Goal: Submit feedback/report problem

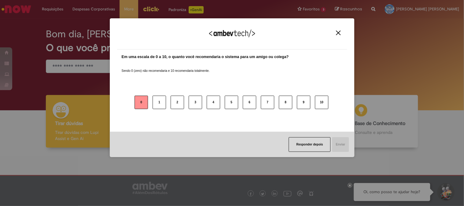
click at [138, 103] on button "0" at bounding box center [141, 102] width 13 height 13
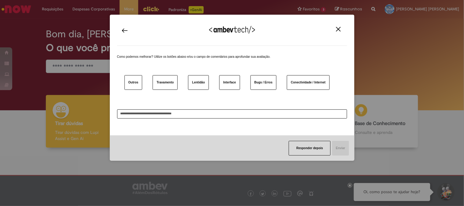
click at [144, 114] on textarea at bounding box center [232, 113] width 230 height 9
click at [233, 115] on textarea at bounding box center [232, 113] width 230 height 9
type textarea "*"
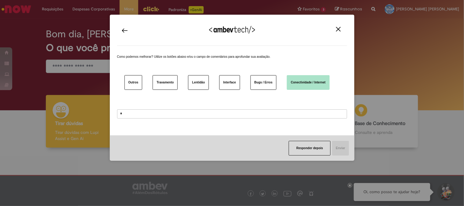
click at [309, 83] on button "Conectividade / Internet" at bounding box center [308, 82] width 43 height 15
click at [344, 147] on button "Enviar" at bounding box center [339, 148] width 17 height 15
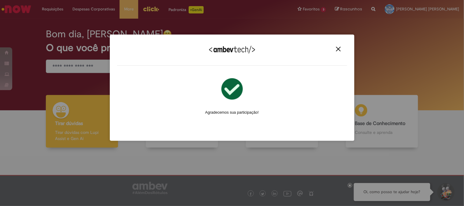
click at [339, 48] on img "Close" at bounding box center [338, 49] width 5 height 5
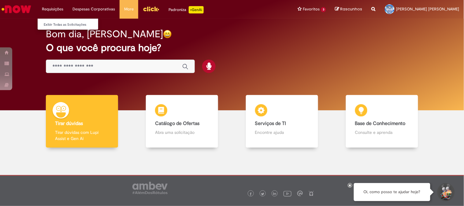
click at [50, 8] on li "Requisições Exibir Todas as Solicitações" at bounding box center [52, 9] width 31 height 18
click at [53, 23] on link "Exibir Todas as Solicitações" at bounding box center [71, 24] width 67 height 7
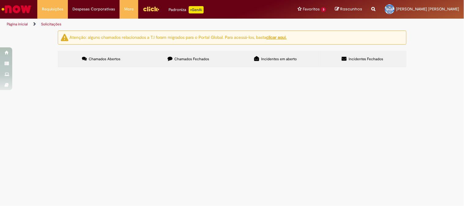
click at [274, 59] on span "Incidentes em aberto" at bounding box center [278, 59] width 35 height 5
click at [357, 57] on span "Incidentes Fechados" at bounding box center [366, 59] width 35 height 5
click at [181, 58] on span "Chamados Fechados" at bounding box center [191, 59] width 35 height 5
click at [0, 0] on div at bounding box center [0, 0] width 0 height 0
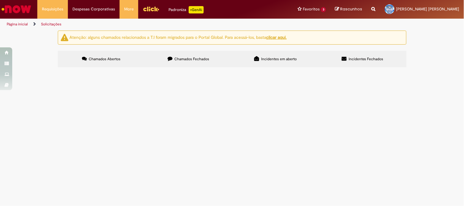
click at [0, 0] on div at bounding box center [0, 0] width 0 height 0
click at [101, 60] on span "Chamados Abertos" at bounding box center [105, 59] width 32 height 5
click at [0, 0] on button at bounding box center [0, 0] width 0 height 0
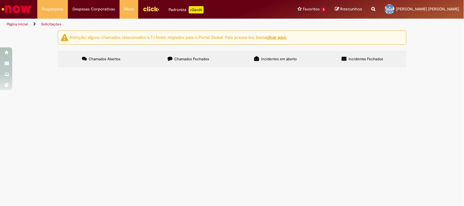
click at [150, 10] on img "Menu Cabeçalho" at bounding box center [151, 8] width 17 height 9
